Goal: Information Seeking & Learning: Stay updated

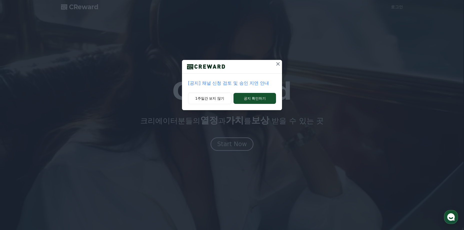
click at [277, 64] on icon at bounding box center [278, 64] width 6 height 6
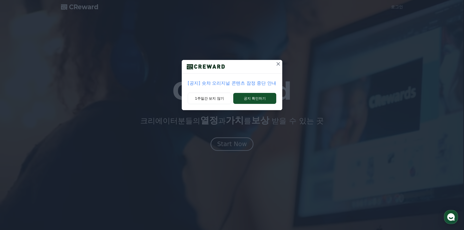
click at [279, 64] on icon at bounding box center [278, 64] width 6 height 6
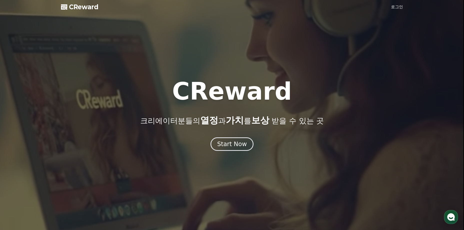
drag, startPoint x: 40, startPoint y: 0, endPoint x: 273, endPoint y: 46, distance: 237.7
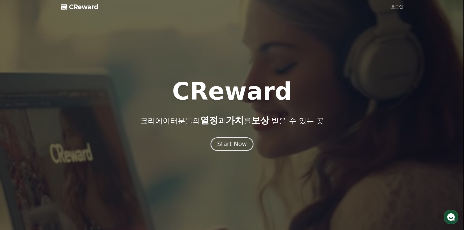
click at [273, 46] on div at bounding box center [232, 115] width 464 height 230
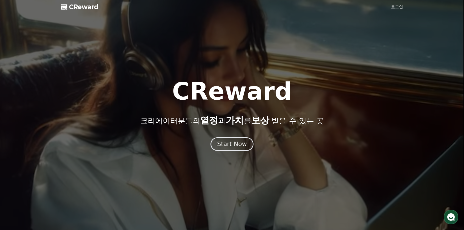
click at [86, 9] on span "CReward" at bounding box center [84, 7] width 30 height 8
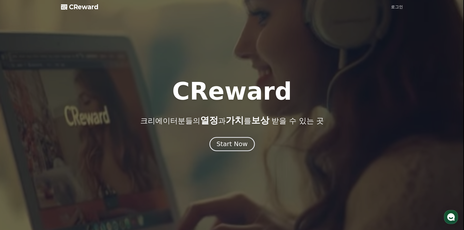
click at [231, 146] on div "Start Now" at bounding box center [232, 144] width 31 height 9
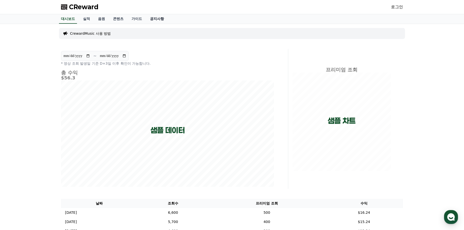
click at [161, 19] on link "공지사항" at bounding box center [157, 19] width 22 height 10
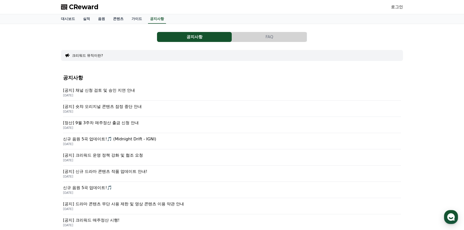
click at [114, 92] on p "[공지] 채널 신청 검토 및 승인 지연 안내" at bounding box center [232, 91] width 338 height 6
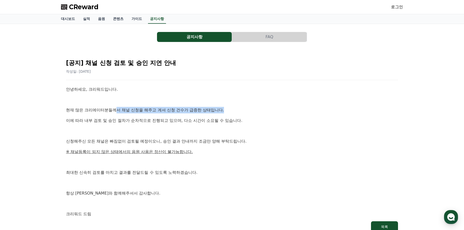
drag, startPoint x: 125, startPoint y: 109, endPoint x: 162, endPoint y: 121, distance: 38.8
click at [235, 111] on p "현재 많은 크리에이터분들께서 채널 신청을 해주고 계셔 신청 건수가 급증한 상태입니다." at bounding box center [232, 110] width 332 height 7
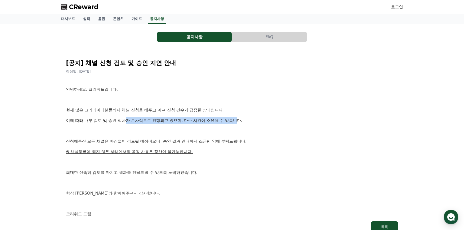
drag, startPoint x: 139, startPoint y: 121, endPoint x: 227, endPoint y: 128, distance: 88.9
click at [242, 121] on p "이에 따라 내부 검토 및 승인 절차가 순차적으로 진행되고 있으며, 다소 시간이 소요될 수 있습니다." at bounding box center [232, 121] width 332 height 7
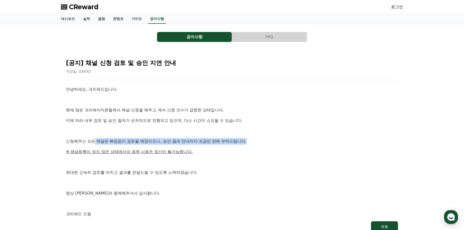
drag, startPoint x: 111, startPoint y: 143, endPoint x: 249, endPoint y: 143, distance: 137.4
click at [249, 143] on p "신청해주신 모든 채널은 빠짐없이 검토될 예정이오니, 승인 결과 안내까지 조금만 양해 부탁드립니다." at bounding box center [232, 141] width 332 height 7
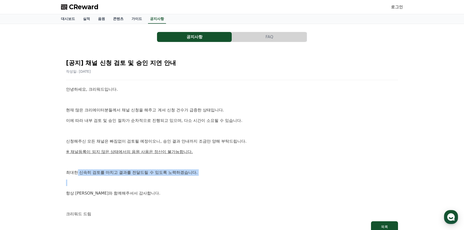
drag, startPoint x: 78, startPoint y: 171, endPoint x: 193, endPoint y: 179, distance: 115.4
click at [193, 179] on div "안녕하세요, 크리워드입니다. 현재 많은 크리에이터분들께서 채널 신청을 해주고 계셔 신청 건수가 급증한 상태입니다. 이에 따라 내부 검토 및 승…" at bounding box center [232, 151] width 332 height 131
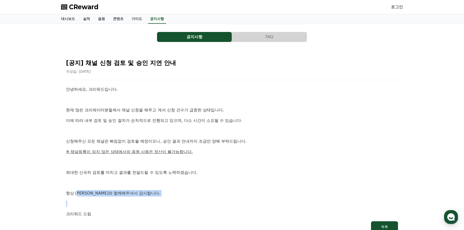
drag, startPoint x: 81, startPoint y: 195, endPoint x: 119, endPoint y: 197, distance: 38.4
click at [119, 197] on div "안녕하세요, 크리워드입니다. 현재 많은 크리에이터분들께서 채널 신청을 해주고 계셔 신청 건수가 급증한 상태입니다. 이에 따라 내부 검토 및 승…" at bounding box center [232, 151] width 332 height 131
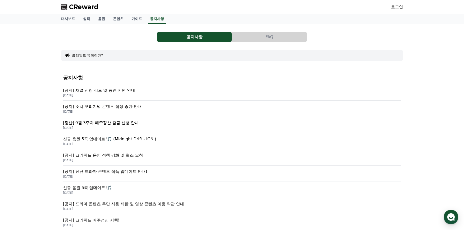
click at [109, 107] on p "[공지] 숏챠 오리지널 콘텐츠 잠정 중단 안내" at bounding box center [232, 107] width 338 height 6
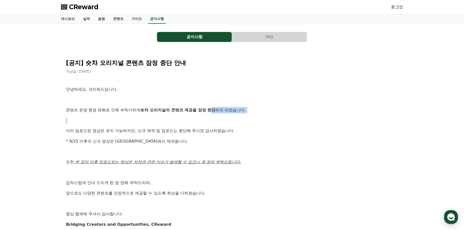
drag, startPoint x: 87, startPoint y: 113, endPoint x: 210, endPoint y: 117, distance: 122.9
click at [213, 112] on div "안녕하세요, 크리워드입니다. 콘텐츠 운영 환경 변화로 인해 부득이하게 숏챠 오리지널의 콘텐츠 제공을 잠정 중단 하게 되었습니다. 이미 업로드된…" at bounding box center [232, 157] width 332 height 142
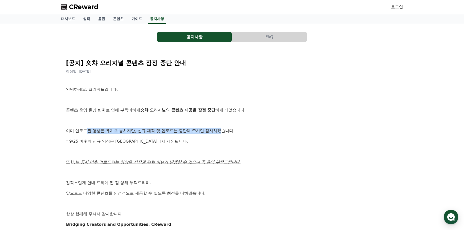
drag, startPoint x: 95, startPoint y: 130, endPoint x: 224, endPoint y: 134, distance: 129.2
click at [224, 134] on p "이미 업로드된 영상은 유지 가능하지만, 신규 제작 및 업로드는 중단해 주시면 감사하겠습니다." at bounding box center [232, 131] width 332 height 7
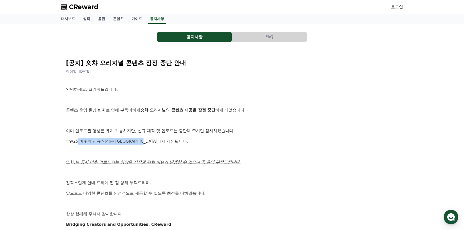
drag, startPoint x: 87, startPoint y: 141, endPoint x: 158, endPoint y: 143, distance: 71.4
click at [158, 143] on p "* 9/25 이후의 신규 영상은 [GEOGRAPHIC_DATA]에서 제외됩니다." at bounding box center [232, 141] width 332 height 7
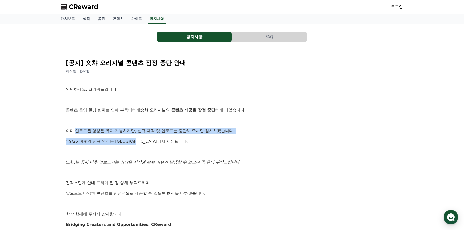
drag, startPoint x: 97, startPoint y: 133, endPoint x: 143, endPoint y: 145, distance: 47.5
click at [143, 143] on div "안녕하세요, 크리워드입니다. 콘텐츠 운영 환경 변화로 인해 부득이하게 숏챠 오리지널의 콘텐츠 제공을 잠정 중단 하게 되었습니다. 이미 업로드된…" at bounding box center [232, 157] width 332 height 142
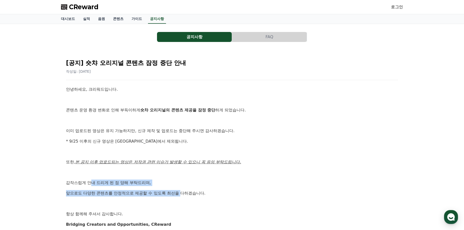
drag, startPoint x: 93, startPoint y: 181, endPoint x: 181, endPoint y: 195, distance: 89.7
click at [181, 195] on div "안녕하세요, 크리워드입니다. 콘텐츠 운영 환경 변화로 인해 부득이하게 숏챠 오리지널의 콘텐츠 제공을 잠정 중단 하게 되었습니다. 이미 업로드된…" at bounding box center [232, 157] width 332 height 142
click at [61, 189] on div "공지사항 FAQ [공지] 숏챠 오리지널 콘텐츠 잠정 중단 안내 작성일: [DATE] 안녕하세요, 크리워드입니다. 콘텐츠 운영 환경 변화로 인해…" at bounding box center [232, 138] width 346 height 224
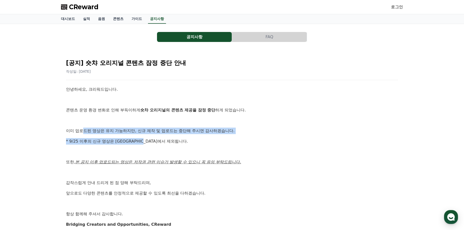
drag, startPoint x: 102, startPoint y: 133, endPoint x: 196, endPoint y: 136, distance: 94.4
click at [196, 136] on div "안녕하세요, 크리워드입니다. 콘텐츠 운영 환경 변화로 인해 부득이하게 숏챠 오리지널의 콘텐츠 제공을 잠정 중단 하게 되었습니다. 이미 업로드된…" at bounding box center [232, 157] width 332 height 142
